Goal: Use online tool/utility: Utilize a website feature to perform a specific function

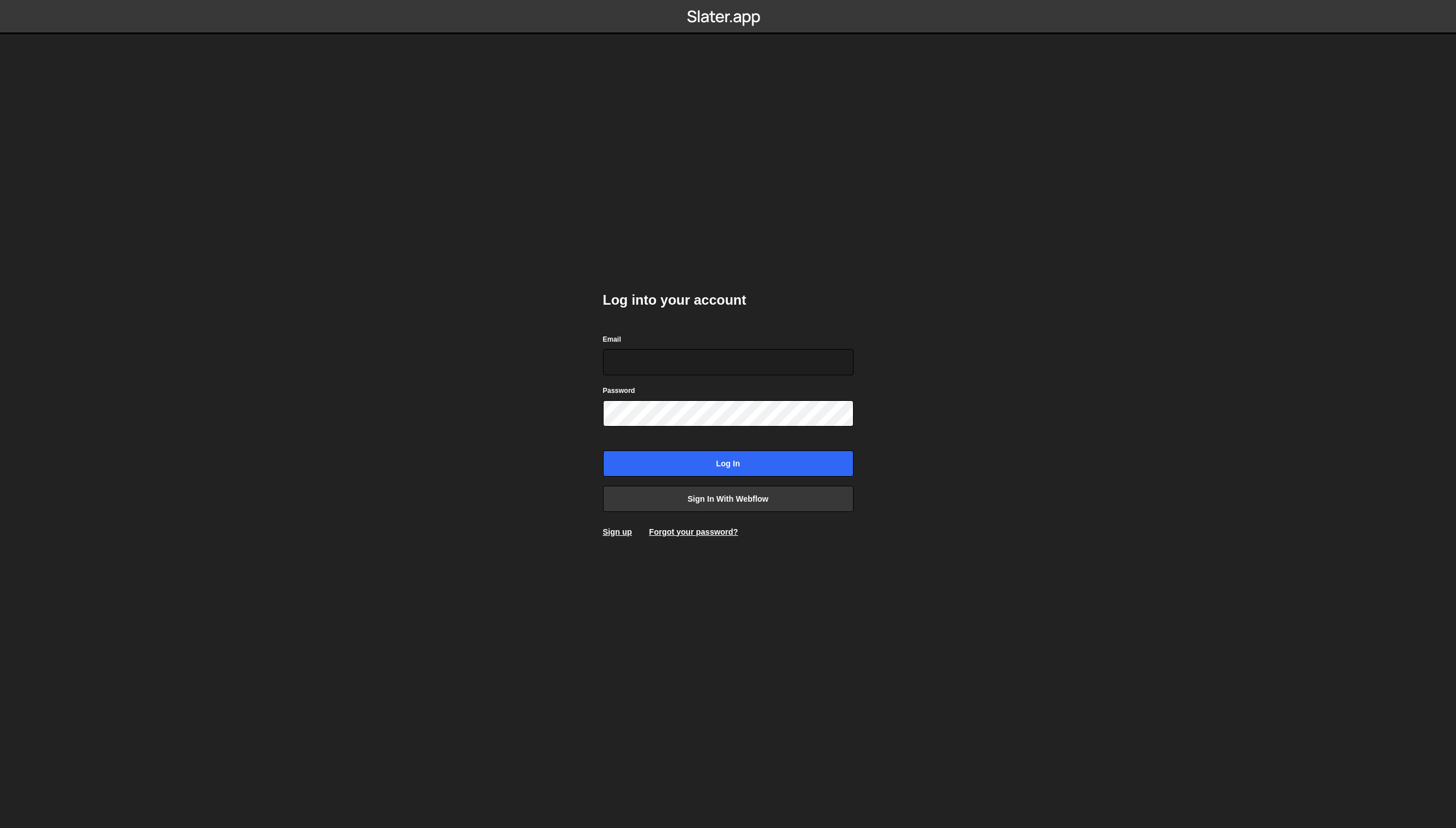
click at [728, 0] on com-1password-button at bounding box center [728, 0] width 0 height 0
type input "mark@rrralph.com"
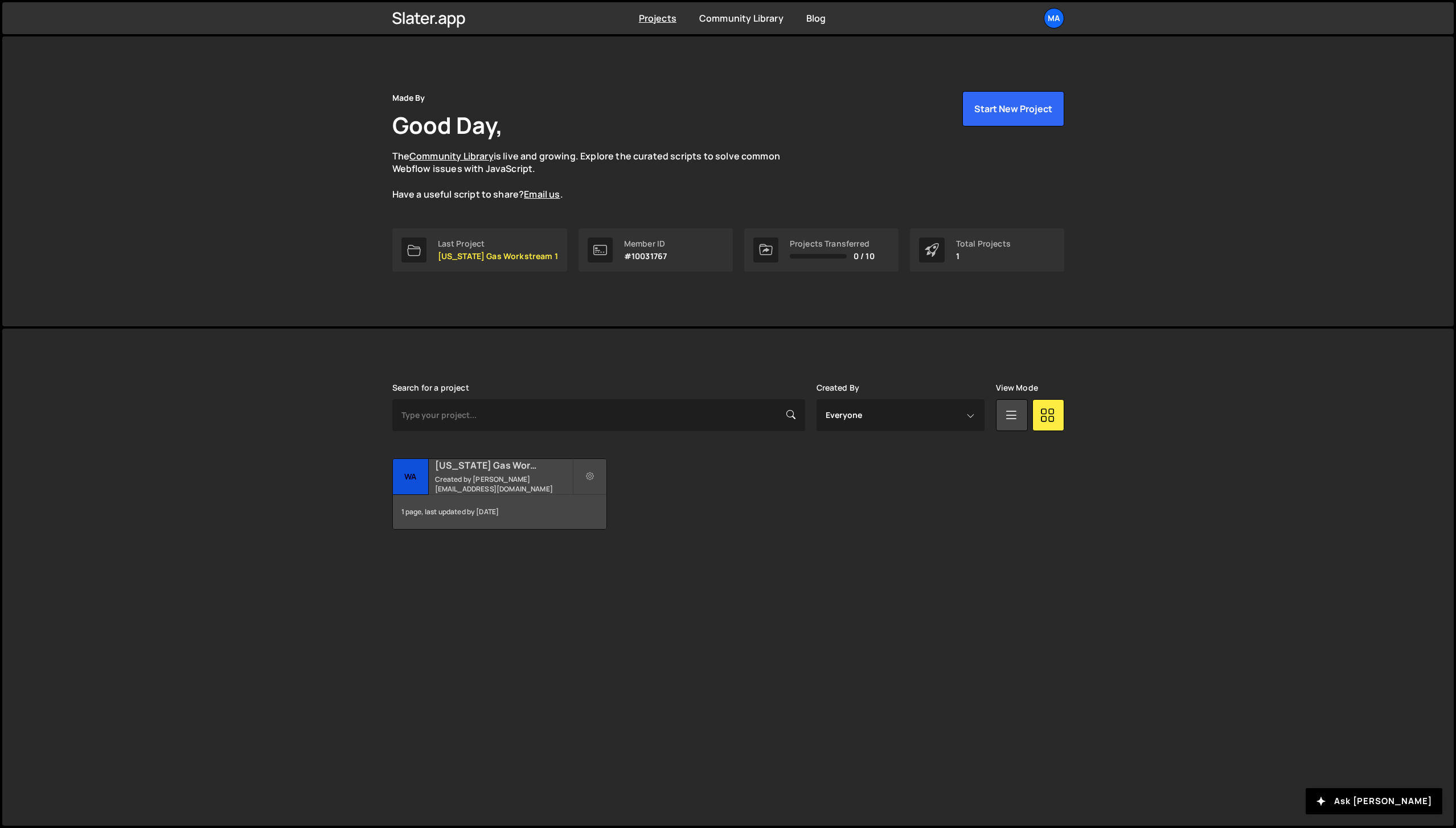
click at [481, 484] on small "Created by mark@rrralph.com" at bounding box center [504, 484] width 137 height 20
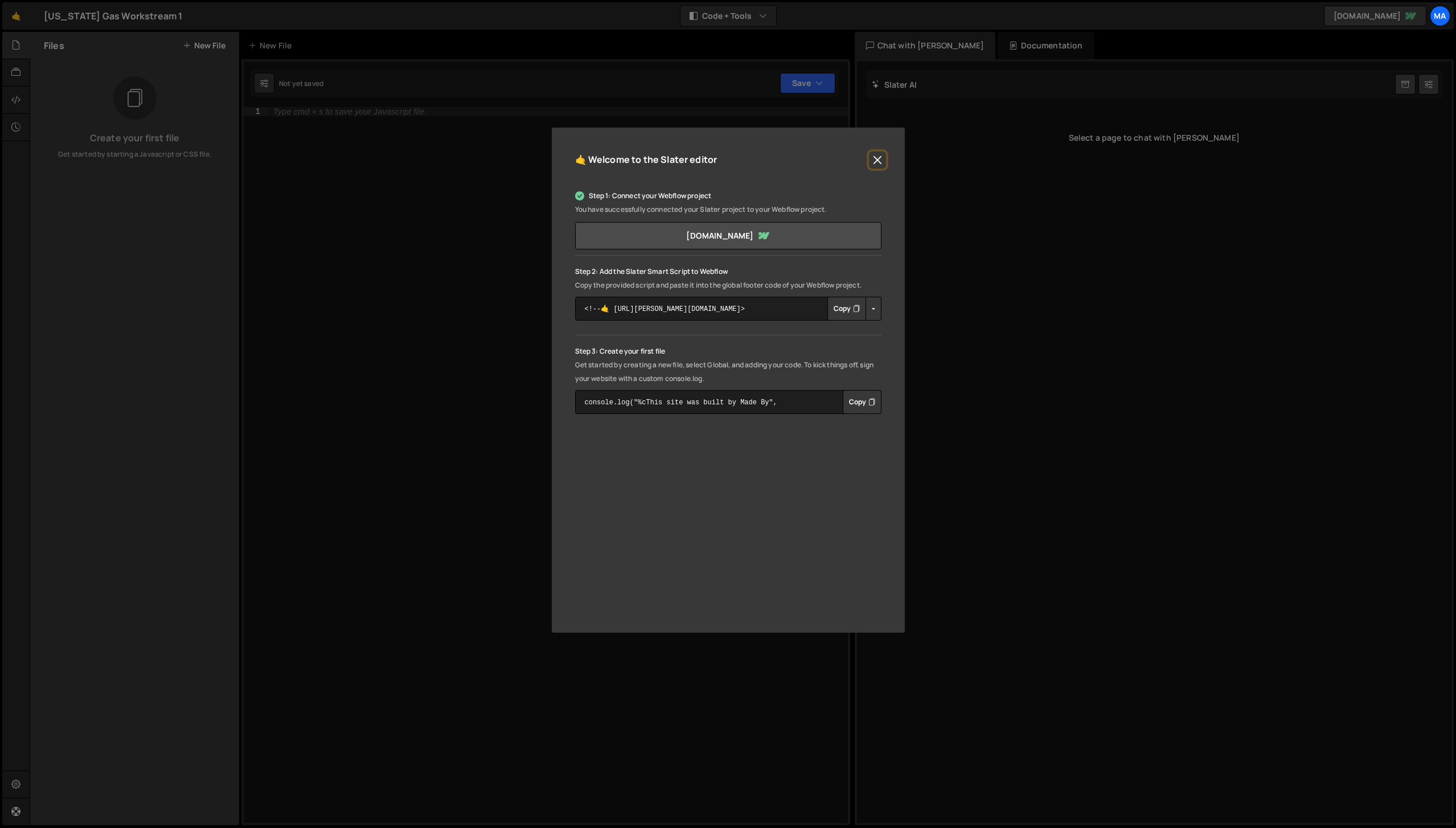
click at [877, 155] on button "Close" at bounding box center [877, 160] width 17 height 17
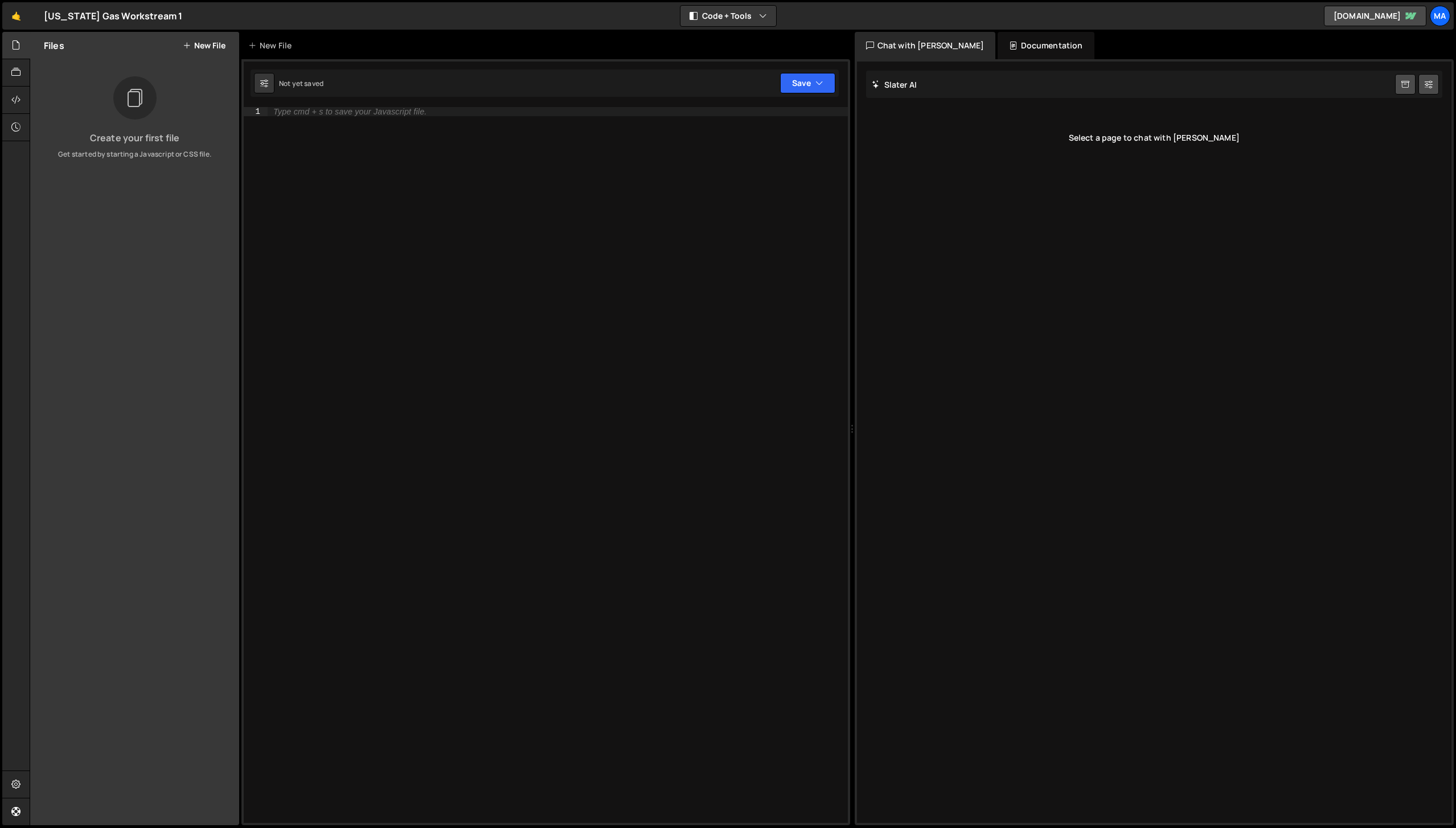
click at [199, 41] on button "New File" at bounding box center [204, 45] width 43 height 9
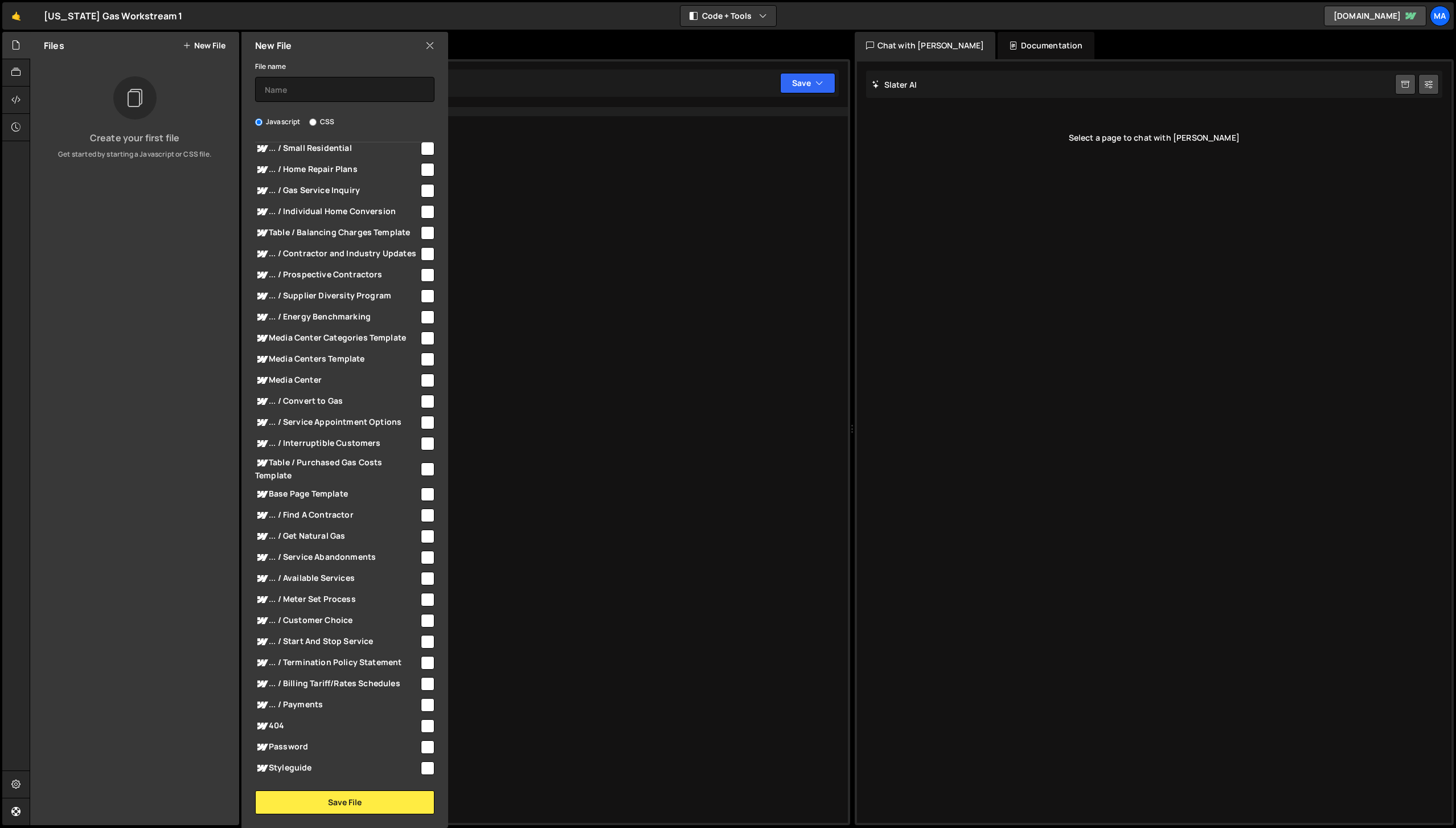
scroll to position [730, 0]
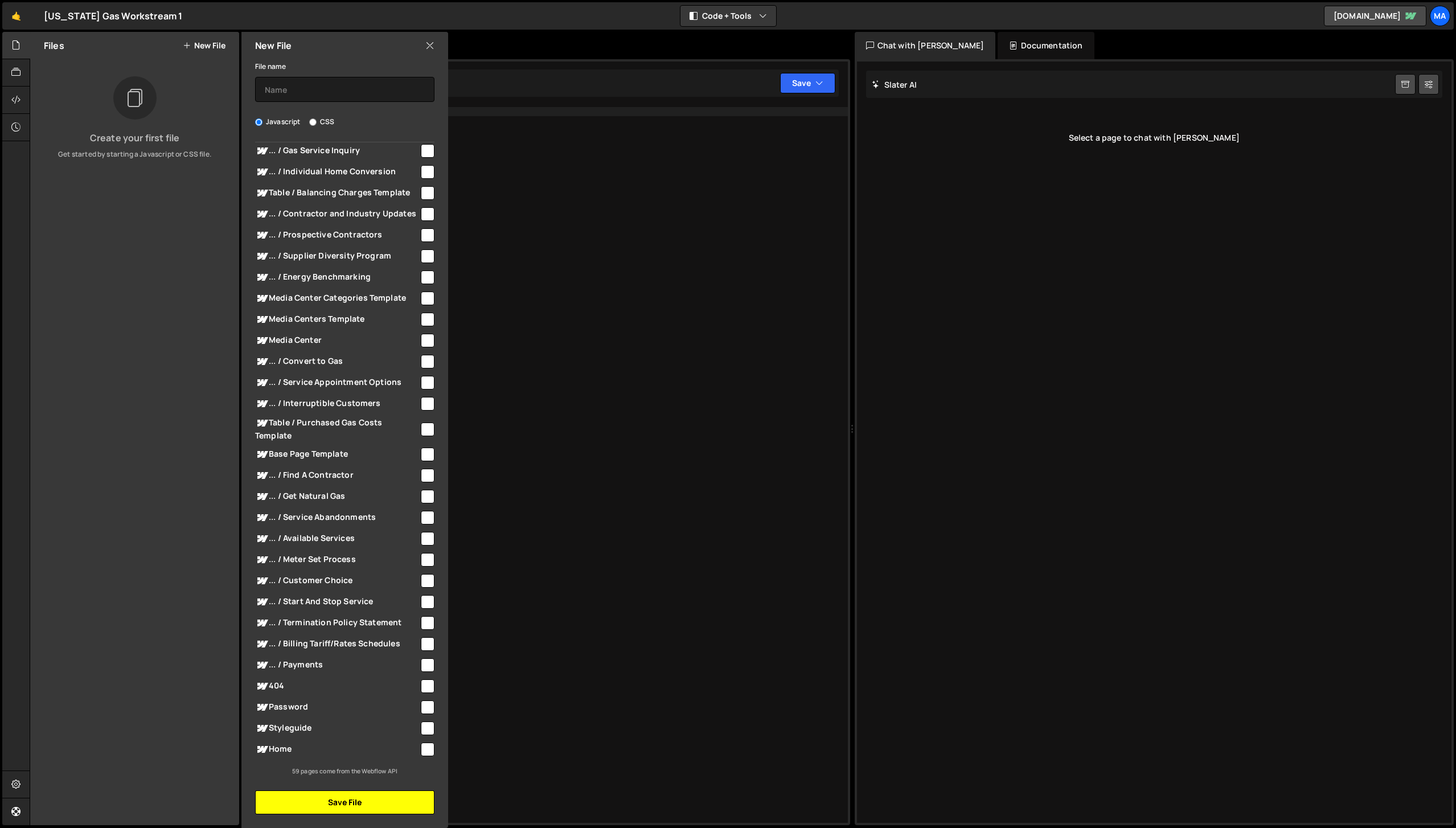
click at [332, 803] on button "Save File" at bounding box center [345, 803] width 179 height 24
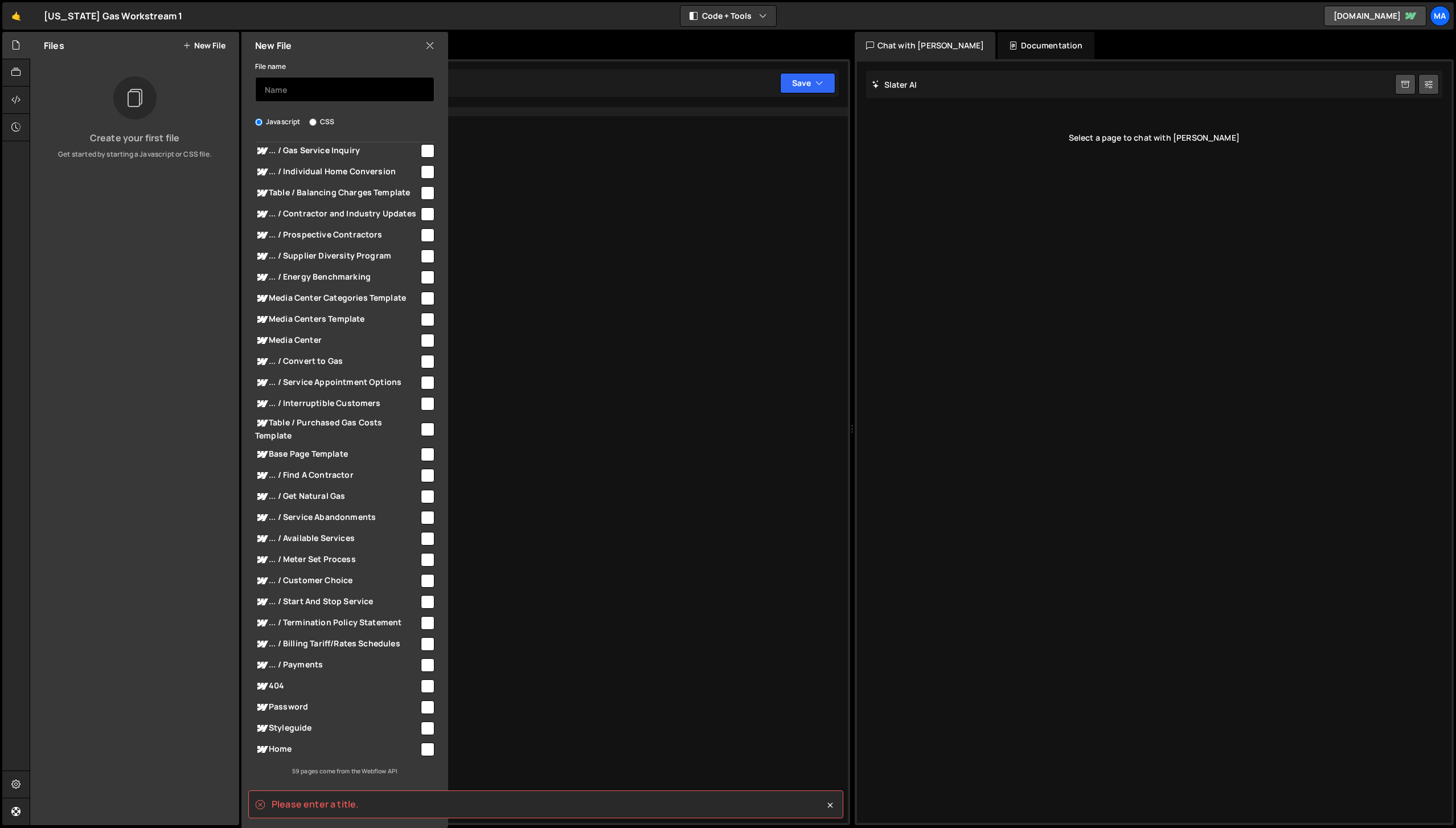
click at [293, 83] on input "text" at bounding box center [345, 90] width 179 height 25
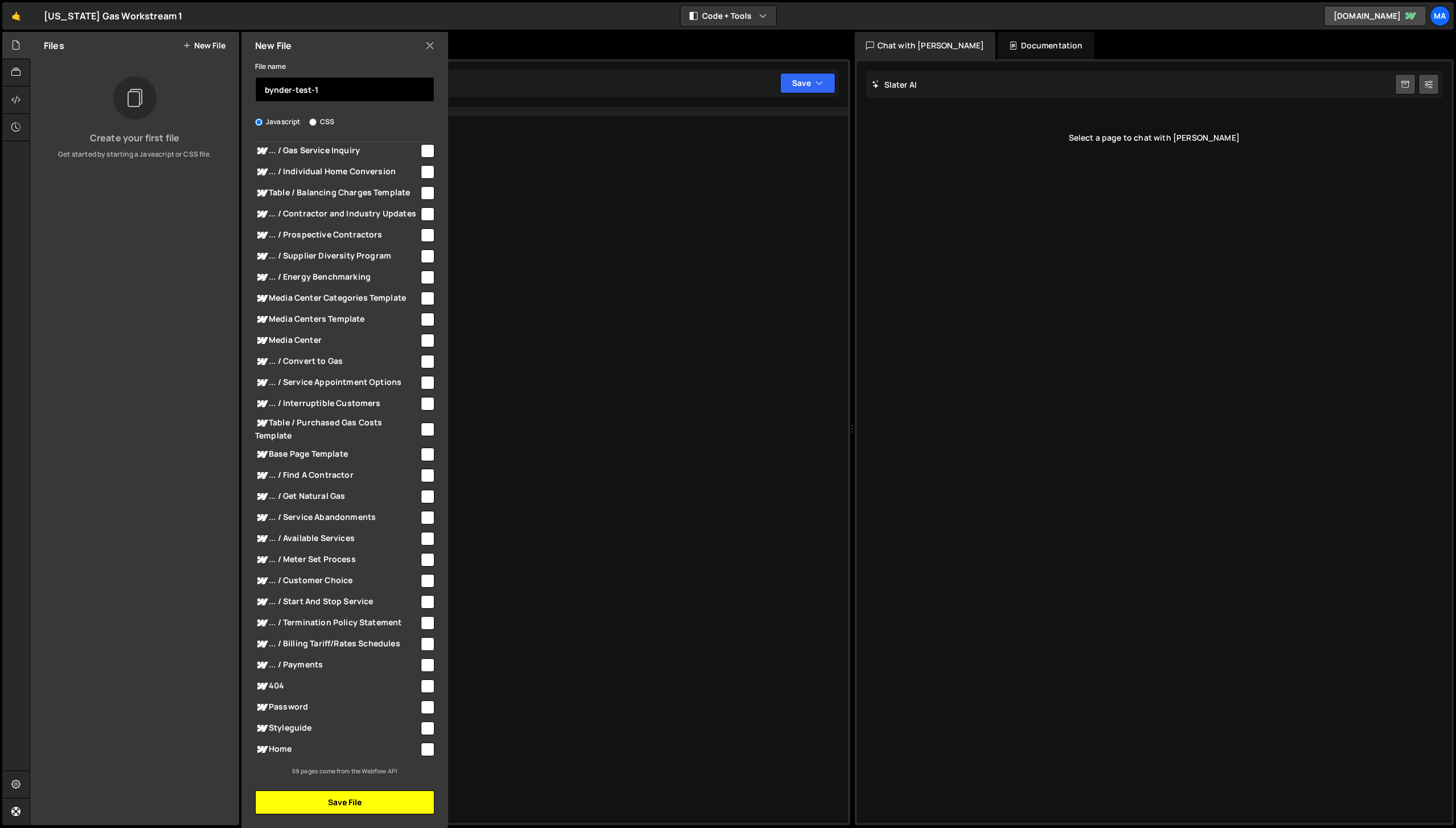
type input "bynder-test-1"
click at [346, 806] on button "Save File" at bounding box center [345, 803] width 179 height 24
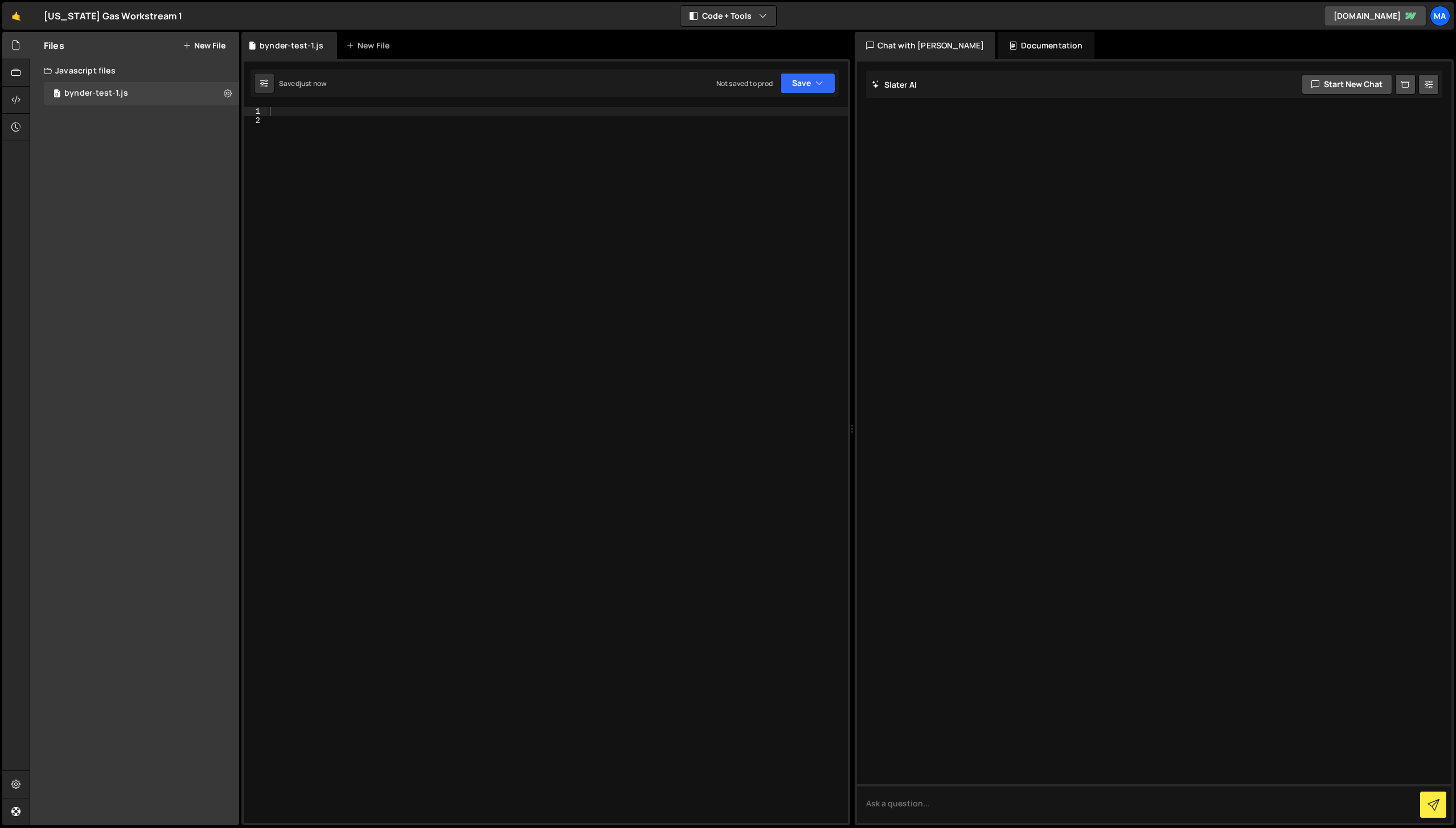
click at [283, 114] on div at bounding box center [558, 474] width 580 height 734
paste textarea "};"
type textarea "};"
click at [274, 153] on div "// This will run as soon as the page loads window . onload = function ( ) { ale…" at bounding box center [558, 474] width 580 height 734
type textarea "};"
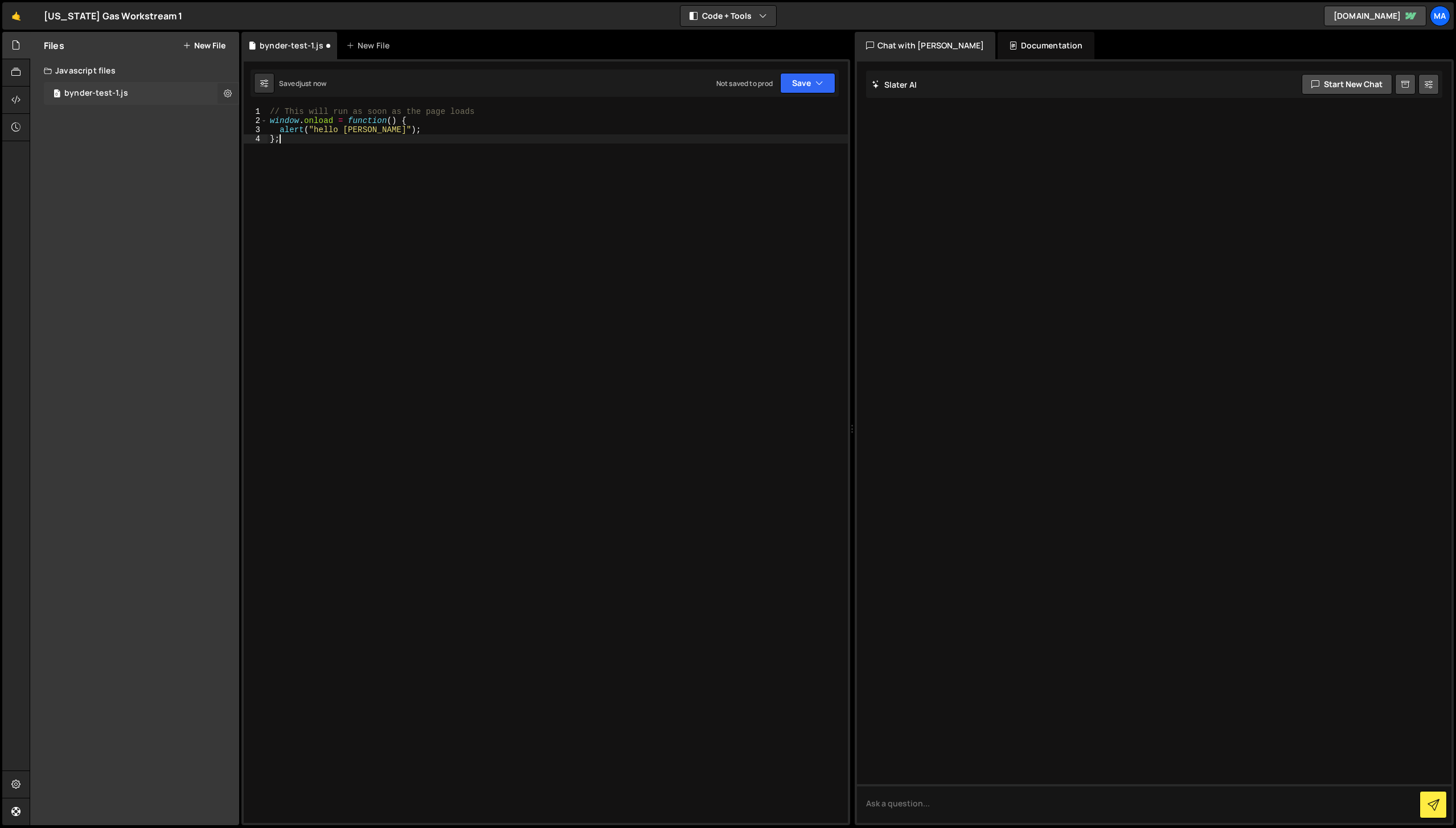
click at [225, 91] on icon at bounding box center [227, 92] width 8 height 10
click at [397, 251] on div "// This will run as soon as the page loads window . onload = function ( ) { ale…" at bounding box center [558, 474] width 580 height 734
click at [814, 87] on button "Save" at bounding box center [807, 83] width 55 height 20
click at [583, 216] on div "// This will run as soon as the page loads window . onload = function ( ) { ale…" at bounding box center [558, 474] width 580 height 734
click at [15, 76] on icon at bounding box center [15, 72] width 9 height 13
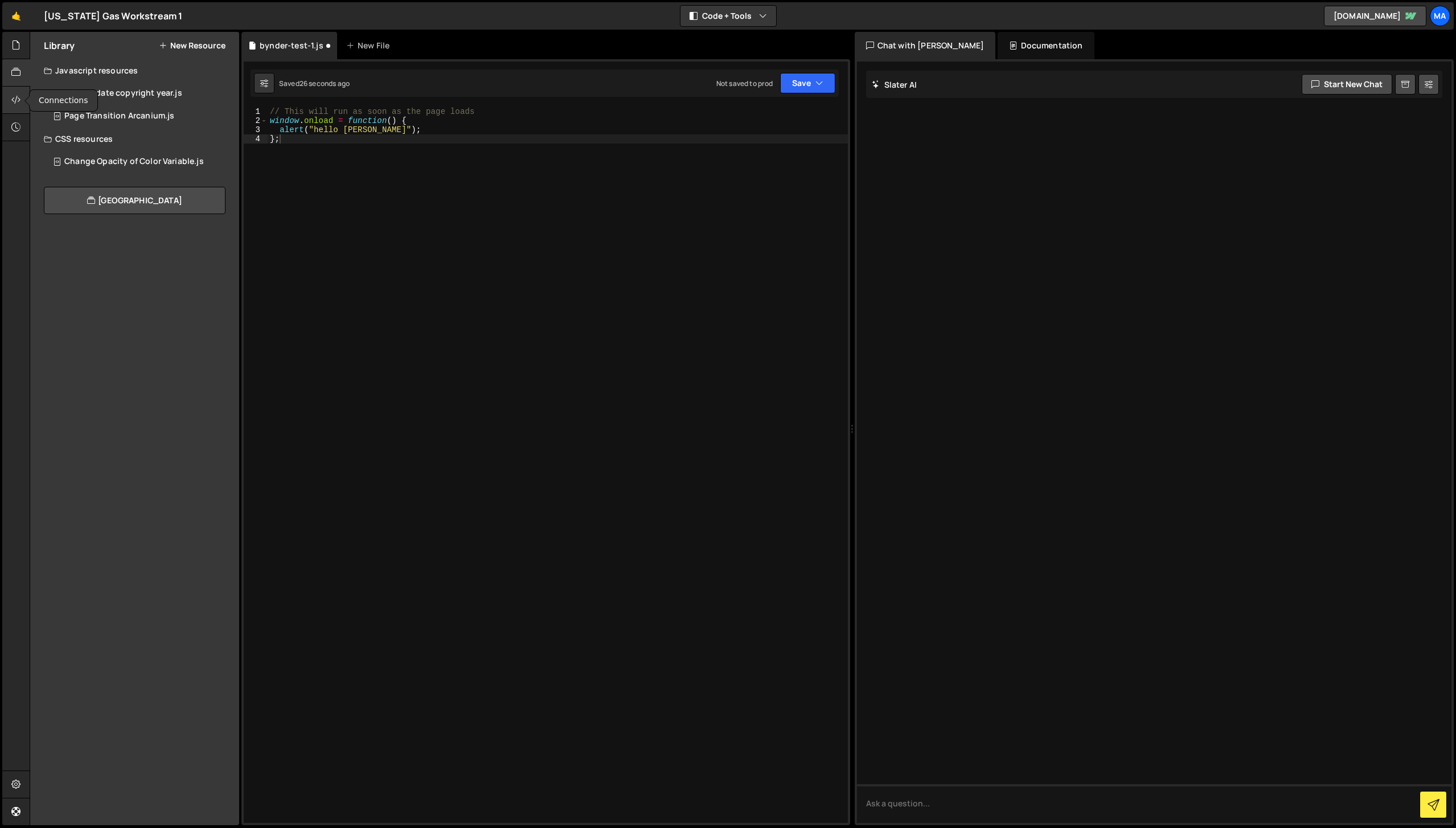
click at [15, 101] on icon at bounding box center [15, 99] width 9 height 13
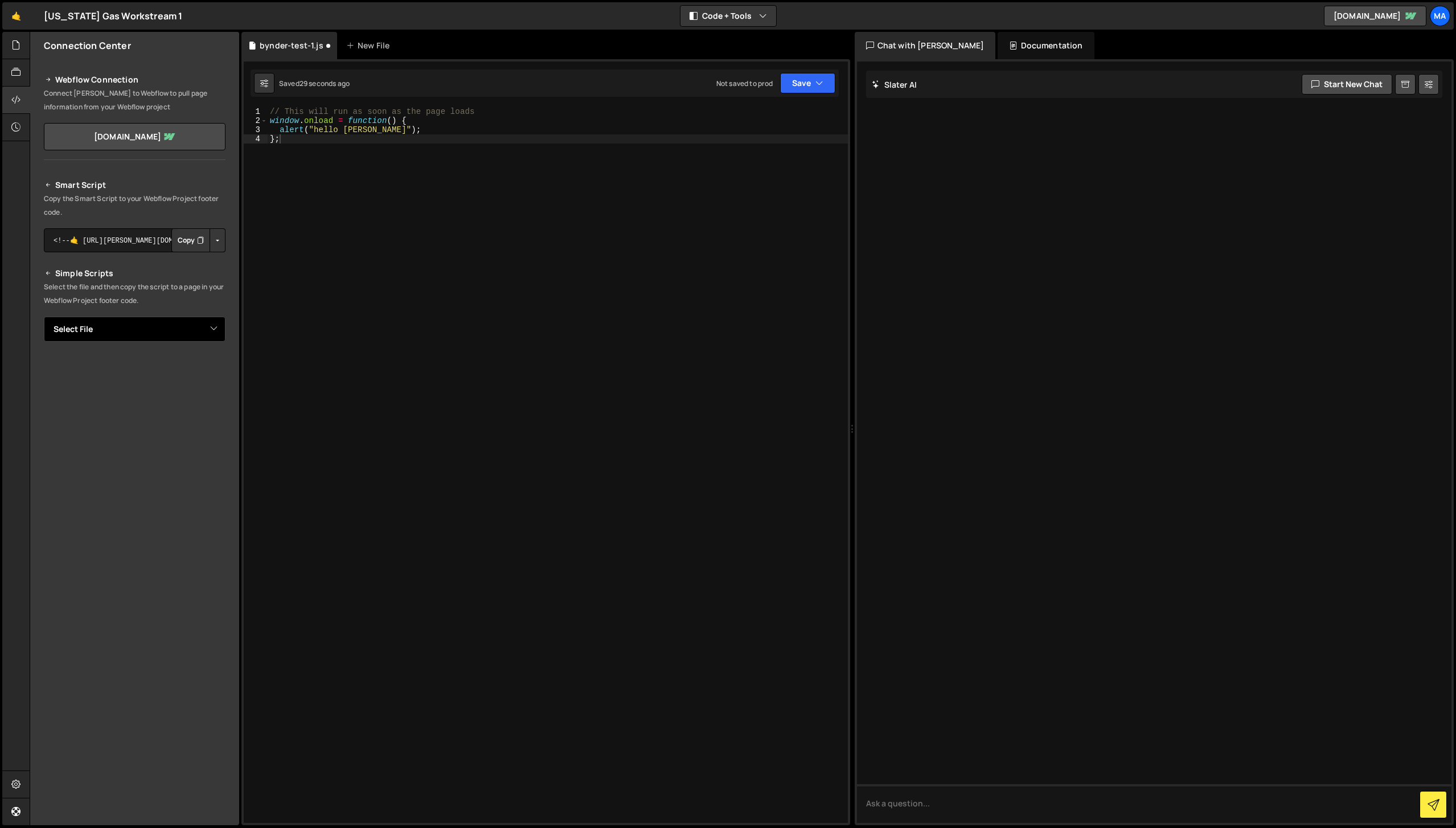
click at [208, 329] on select "Select File bynder-test-1.js" at bounding box center [135, 330] width 182 height 25
select select "45496"
click at [44, 317] on select "Select File bynder-test-1.js" at bounding box center [135, 330] width 182 height 25
click at [219, 370] on button "Button group with nested dropdown" at bounding box center [218, 368] width 16 height 24
click at [383, 423] on div "// This will run as soon as the page loads window . onload = function ( ) { ale…" at bounding box center [558, 474] width 580 height 734
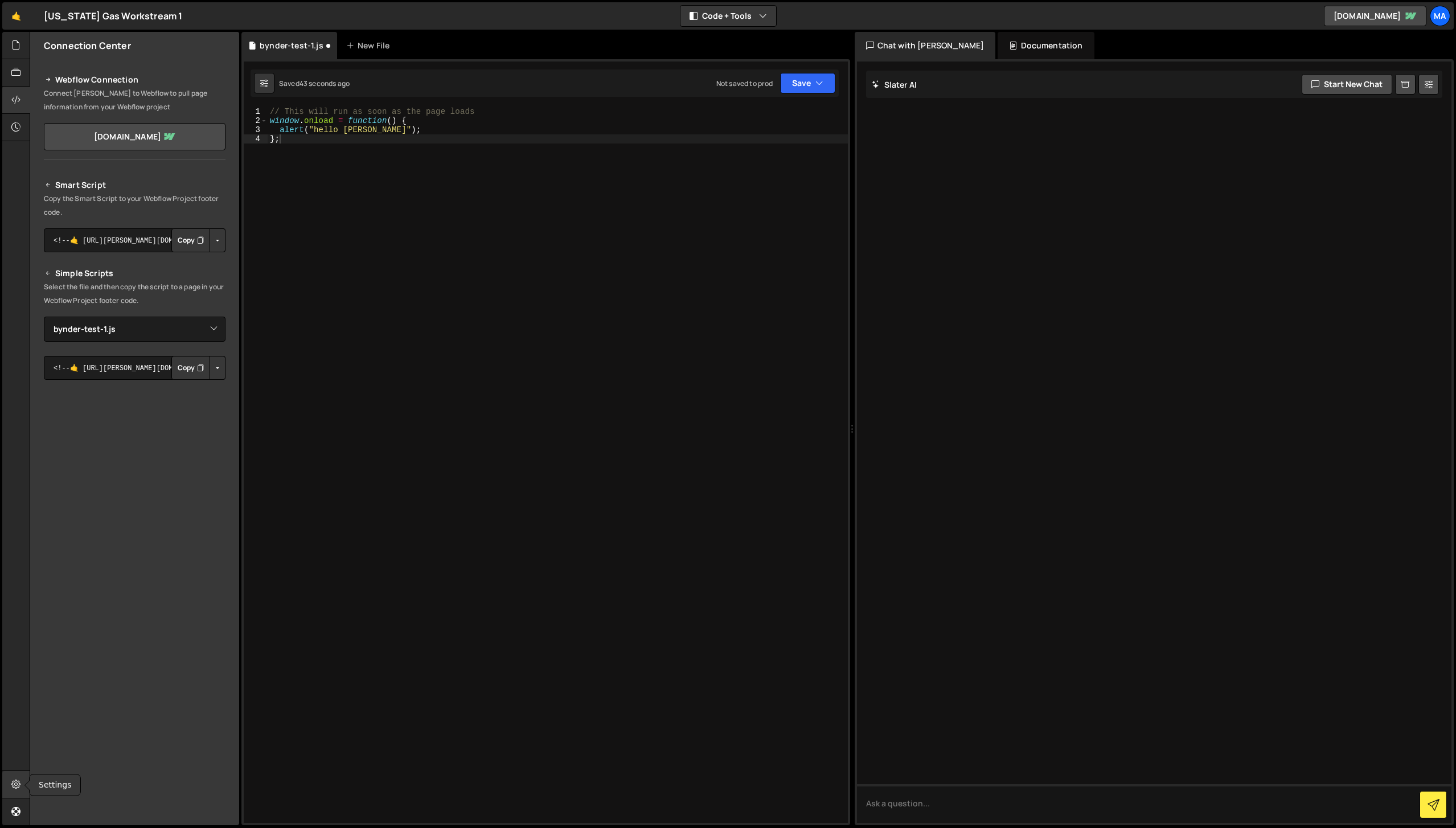
click at [16, 787] on icon at bounding box center [15, 785] width 9 height 13
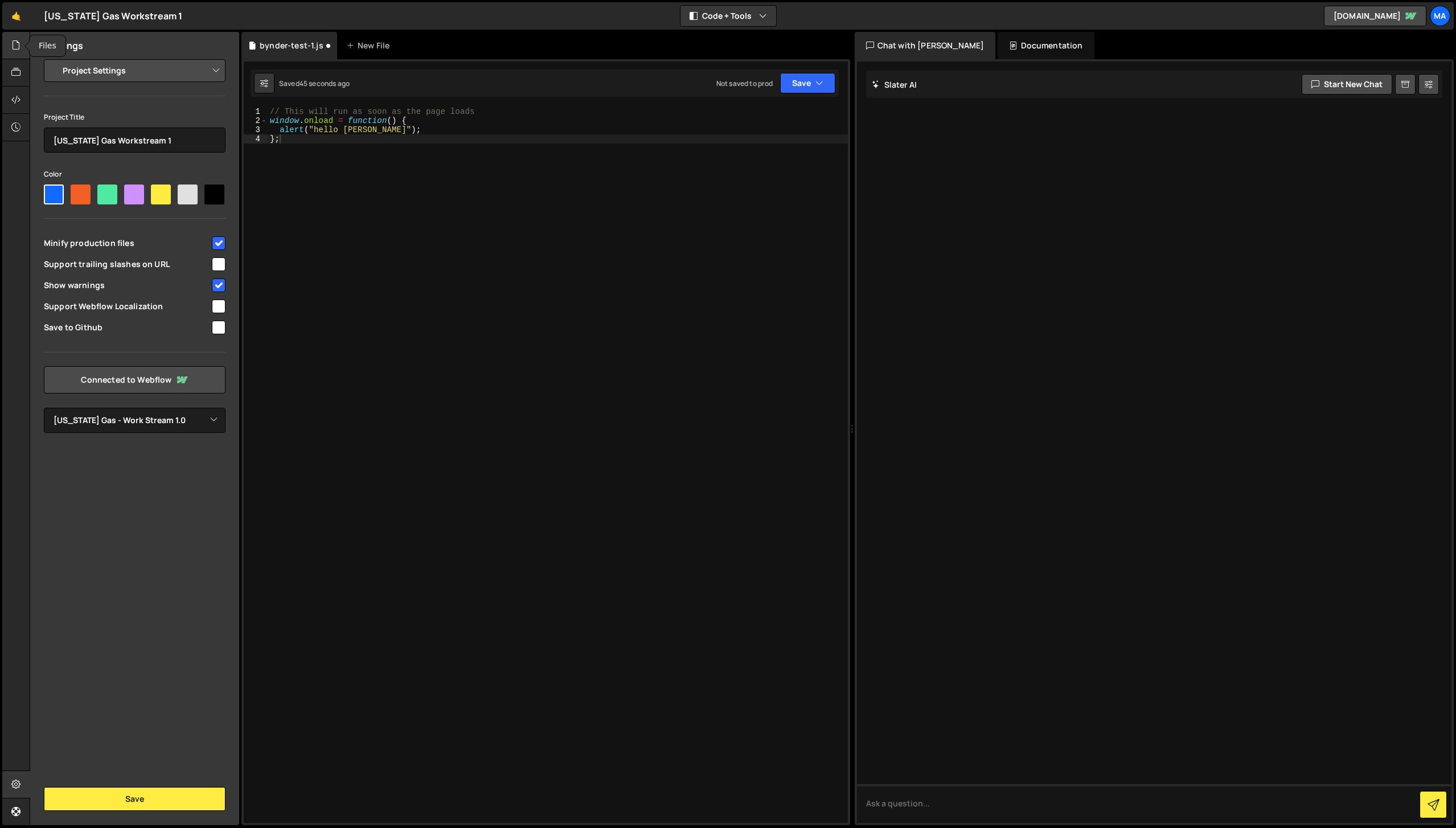
click at [13, 43] on icon at bounding box center [15, 45] width 9 height 13
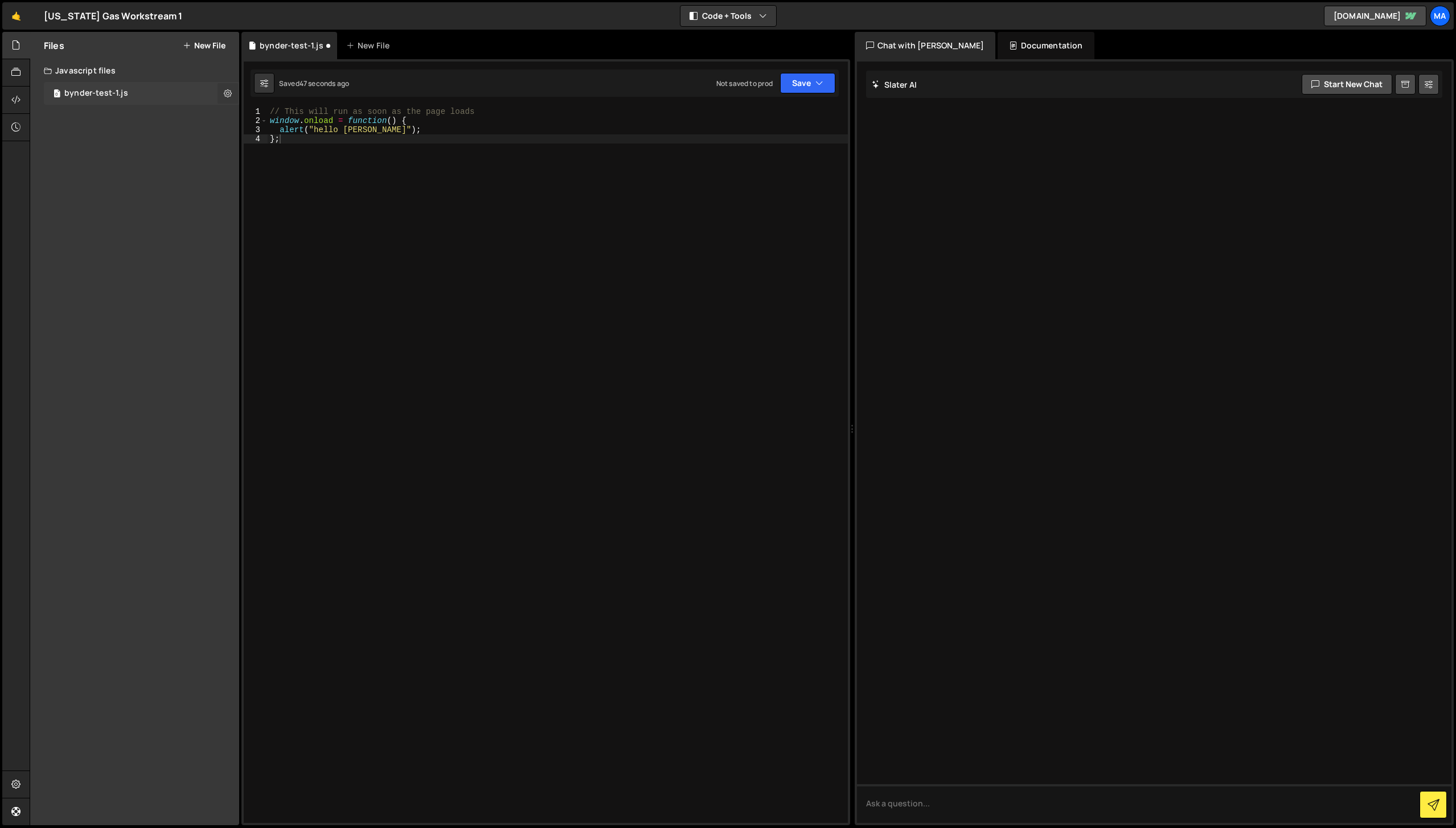
click at [232, 90] on button at bounding box center [227, 93] width 20 height 20
click at [423, 331] on div "// This will run as soon as the page loads window . onload = function ( ) { ale…" at bounding box center [558, 474] width 580 height 734
drag, startPoint x: 362, startPoint y: 130, endPoint x: 344, endPoint y: 130, distance: 18.0
click at [344, 130] on div "// This will run as soon as the page loads window . onload = function ( ) { ale…" at bounding box center [558, 474] width 580 height 734
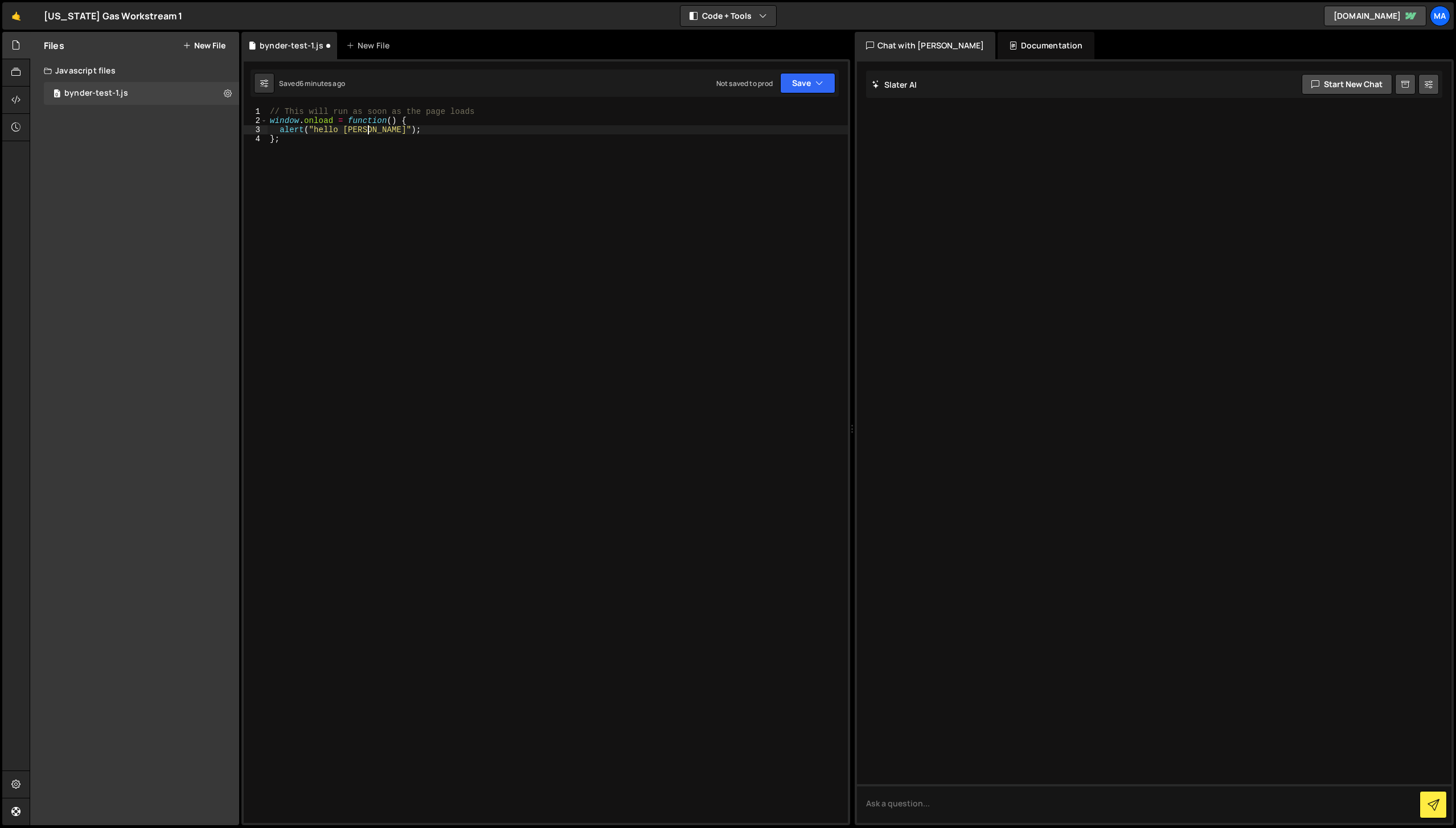
type textarea "alert("hello [PERSON_NAME]");"
